Goal: Information Seeking & Learning: Learn about a topic

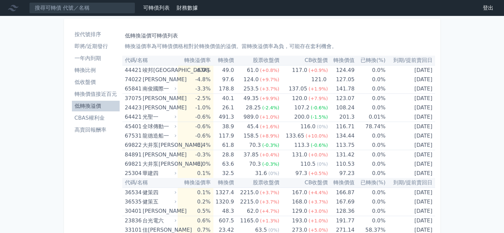
click at [89, 47] on li "即將/近期發行" at bounding box center [96, 46] width 48 height 8
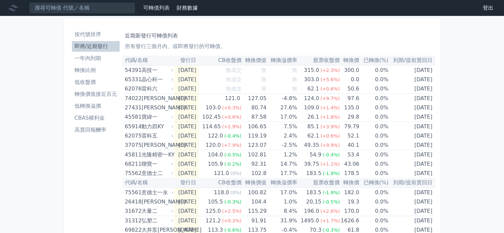
click at [91, 103] on li "低轉換溢價" at bounding box center [96, 106] width 48 height 8
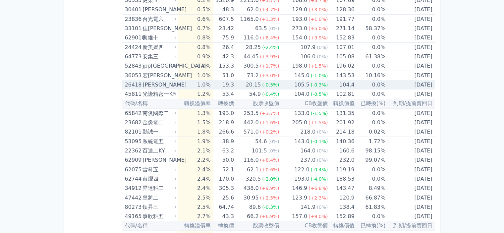
scroll to position [232, 0]
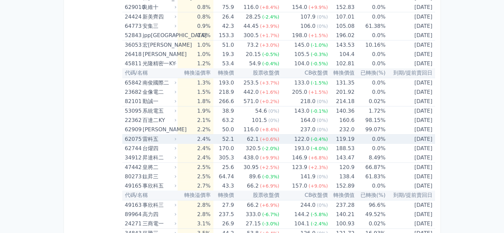
click at [230, 139] on td "52.1" at bounding box center [223, 139] width 21 height 10
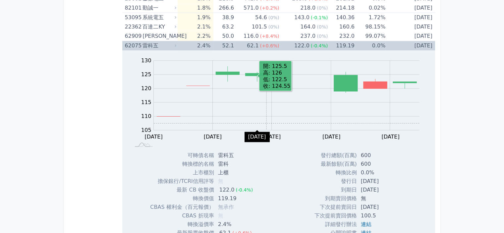
scroll to position [265, 0]
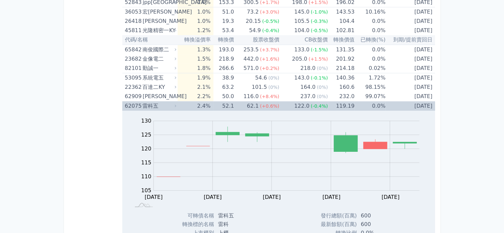
click at [248, 102] on td "62.1 (+0.6%)" at bounding box center [256, 106] width 45 height 10
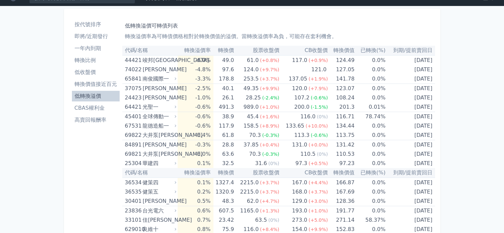
scroll to position [0, 0]
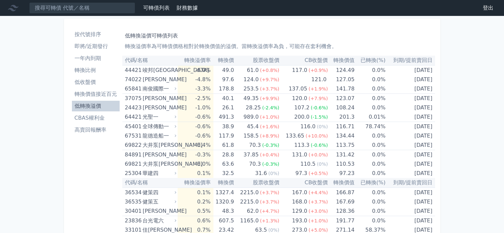
click at [100, 48] on li "即將/近期發行" at bounding box center [96, 46] width 48 height 8
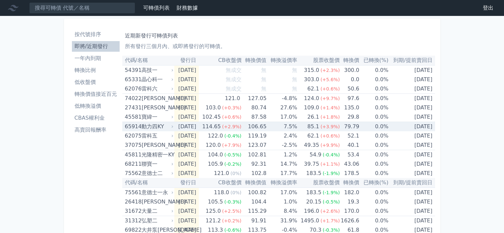
click at [159, 127] on div "動力四KY" at bounding box center [156, 126] width 30 height 9
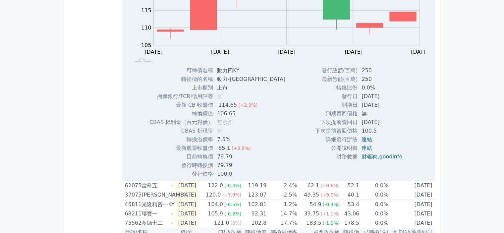
scroll to position [66, 0]
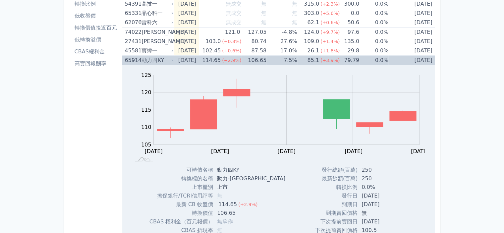
click at [158, 61] on div "動力四KY" at bounding box center [156, 60] width 30 height 9
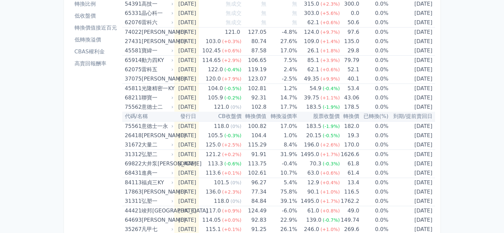
click at [97, 40] on li "低轉換溢價" at bounding box center [96, 40] width 48 height 8
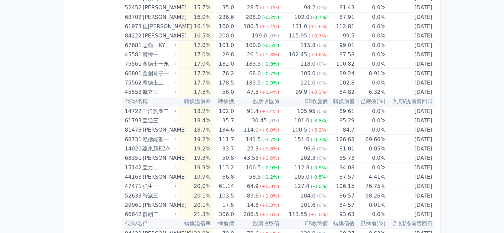
scroll to position [741, 0]
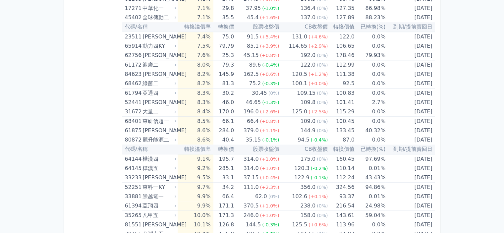
scroll to position [774, 0]
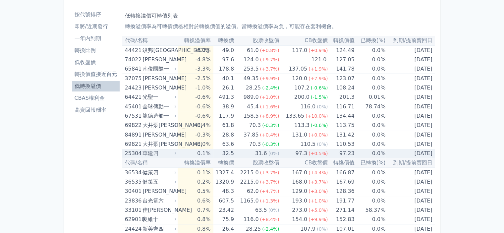
scroll to position [0, 0]
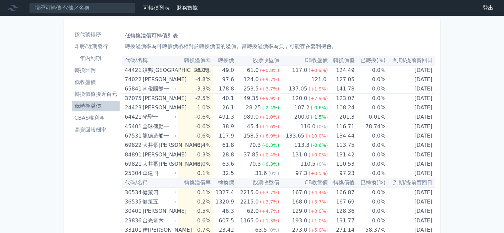
click at [95, 42] on li "即將/近期發行" at bounding box center [96, 46] width 48 height 8
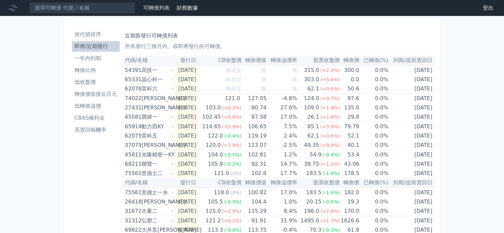
click at [99, 102] on li "低轉換溢價" at bounding box center [96, 106] width 48 height 8
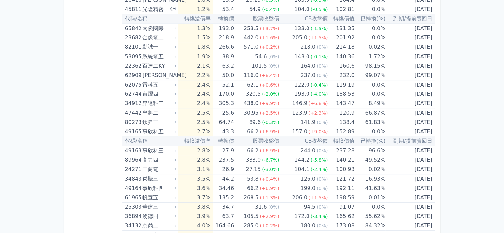
scroll to position [298, 0]
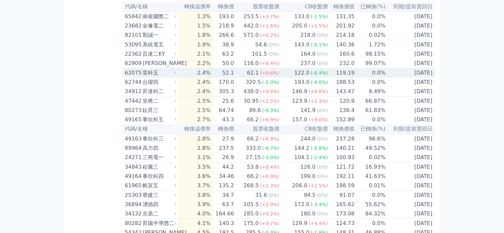
click at [247, 73] on td "62.1 (+0.6%)" at bounding box center [256, 73] width 45 height 10
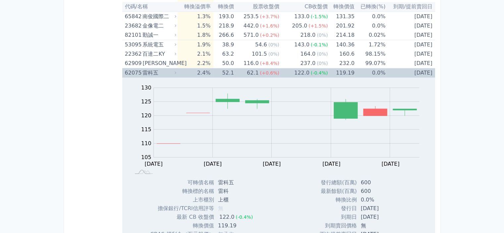
click at [247, 73] on td "62.1 (+0.6%)" at bounding box center [256, 73] width 45 height 10
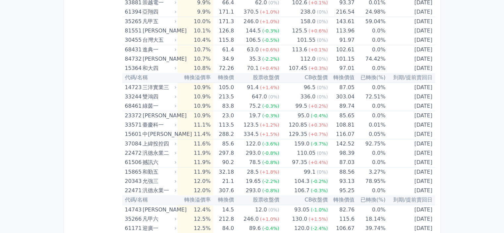
scroll to position [993, 0]
